Goal: Transaction & Acquisition: Purchase product/service

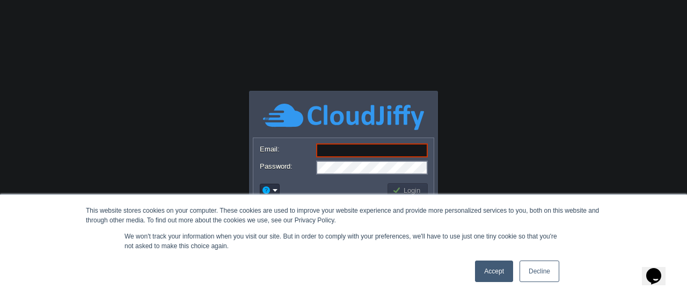
click at [497, 270] on link "Accept" at bounding box center [494, 270] width 38 height 21
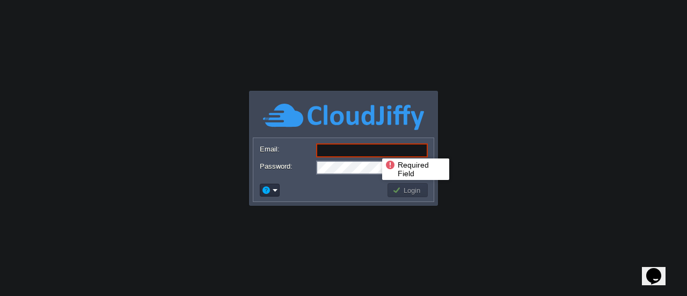
click at [374, 149] on input "Email:" at bounding box center [372, 150] width 112 height 14
type input "[EMAIL_ADDRESS][DOMAIN_NAME]"
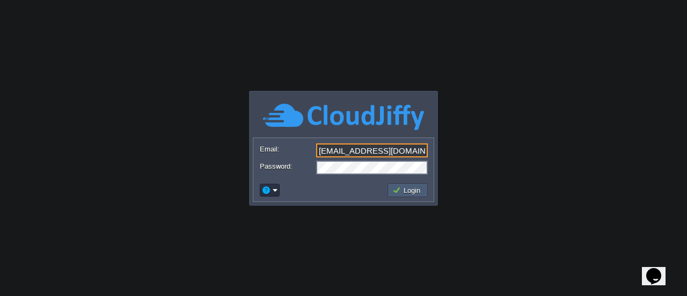
click at [419, 188] on button "Login" at bounding box center [408, 190] width 31 height 10
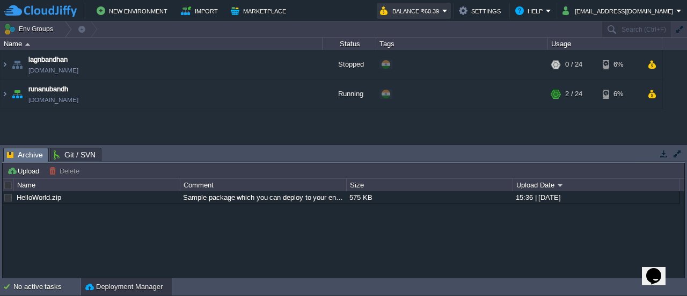
click at [416, 14] on button "Balance ₹60.39" at bounding box center [411, 10] width 62 height 13
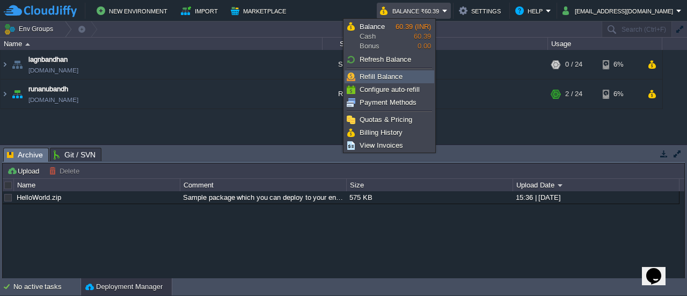
click at [391, 72] on span "Refill Balance" at bounding box center [381, 76] width 43 height 8
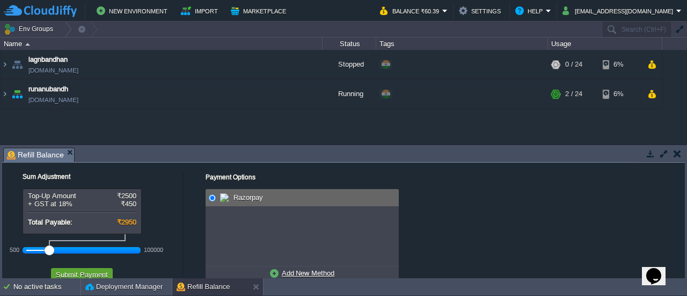
click at [39, 249] on div at bounding box center [81, 250] width 111 height 10
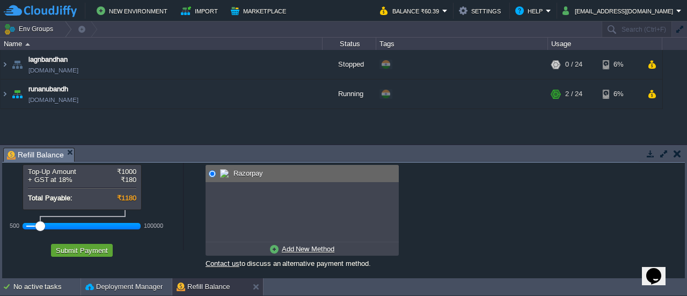
click at [307, 246] on u "Add New Method" at bounding box center [308, 249] width 53 height 8
radio input "true"
click at [212, 172] on input "radio" at bounding box center [212, 173] width 7 height 7
click at [98, 248] on button "Submit Payment" at bounding box center [82, 250] width 59 height 10
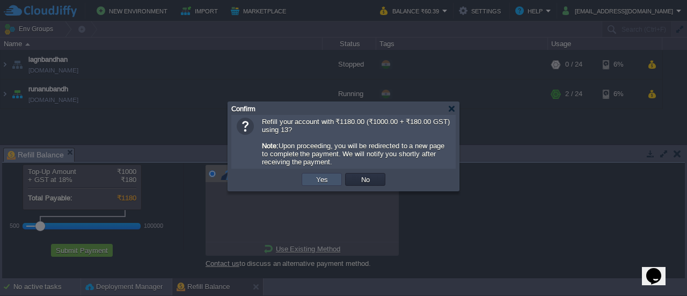
click at [322, 184] on button "Yes" at bounding box center [322, 180] width 18 height 10
